Goal: Transaction & Acquisition: Book appointment/travel/reservation

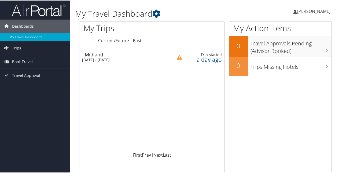
click at [17, 58] on span "Book Travel" at bounding box center [22, 60] width 21 height 13
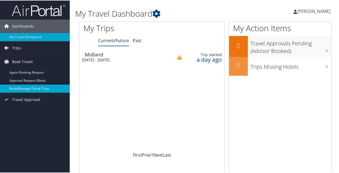
click at [14, 86] on link "Book/Manage Online Trips" at bounding box center [35, 88] width 70 height 8
